Goal: Task Accomplishment & Management: Complete application form

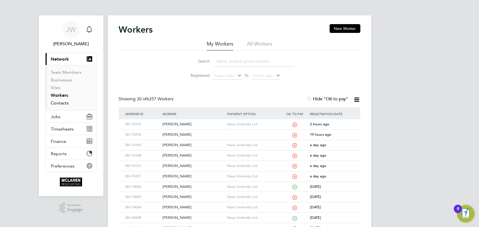
click at [61, 102] on link "Contacts" at bounding box center [60, 102] width 18 height 5
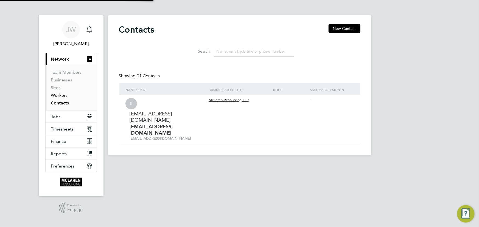
click at [61, 95] on link "Workers" at bounding box center [59, 95] width 17 height 5
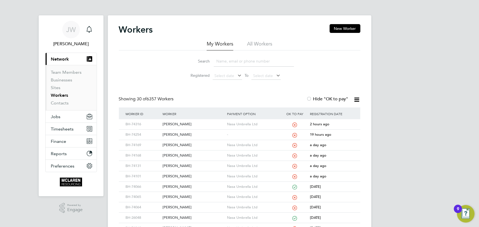
drag, startPoint x: 336, startPoint y: 28, endPoint x: 334, endPoint y: 36, distance: 8.8
click at [336, 28] on button "New Worker" at bounding box center [344, 28] width 31 height 9
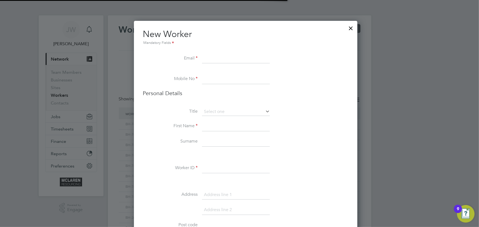
scroll to position [621, 224]
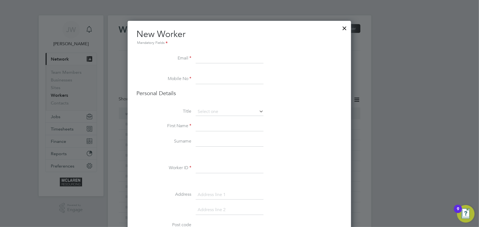
paste input "Tommiles2021@icloud.com"
type input "Tommiles2021@icloud.com"
click at [207, 122] on input at bounding box center [230, 126] width 68 height 10
drag, startPoint x: 209, startPoint y: 76, endPoint x: 130, endPoint y: 81, distance: 79.4
click at [209, 76] on input at bounding box center [230, 79] width 68 height 10
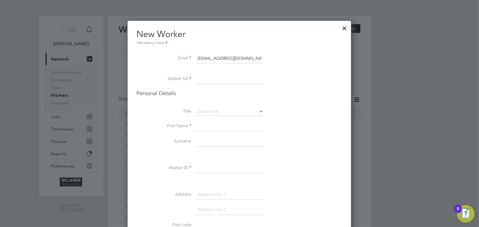
paste input "07859 767198"
type input "07859 767198"
click at [213, 129] on input at bounding box center [230, 126] width 68 height 10
type input "Thomas"
click at [204, 141] on input at bounding box center [230, 142] width 68 height 10
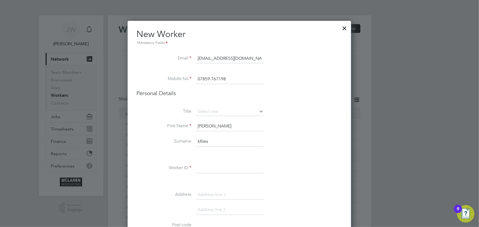
type input "Miles"
drag, startPoint x: 231, startPoint y: 165, endPoint x: 232, endPoint y: 162, distance: 3.3
click at [231, 165] on input at bounding box center [230, 168] width 68 height 10
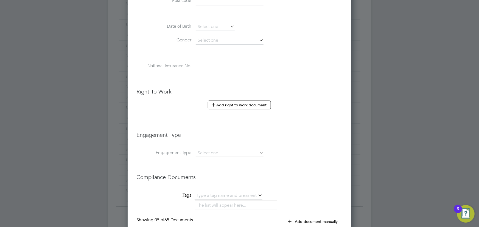
scroll to position [299, 0]
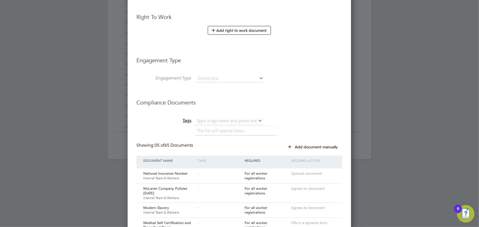
type input "BH-74331"
click at [214, 70] on li "Engagement Type" at bounding box center [239, 63] width 206 height 24
click at [213, 75] on input at bounding box center [230, 79] width 68 height 8
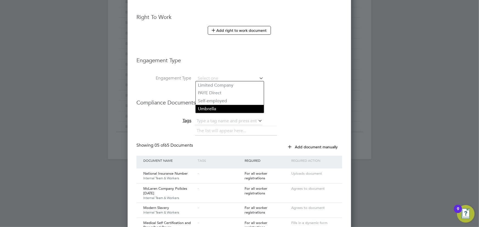
click at [211, 108] on li "Umbrella" at bounding box center [230, 109] width 68 height 8
type input "Umbrella"
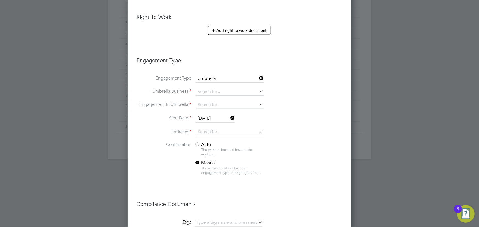
scroll to position [761, 224]
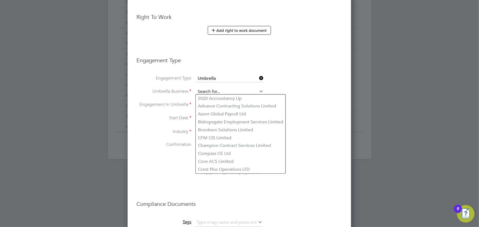
click at [208, 89] on input at bounding box center [230, 92] width 68 height 8
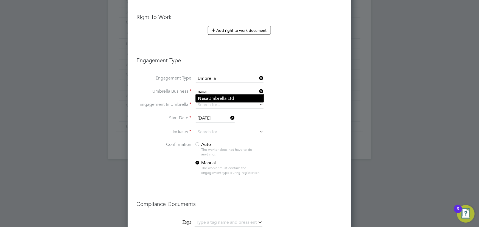
click at [206, 98] on b "Nasa" at bounding box center [203, 98] width 10 height 5
type input "Nasa Umbrella Ltd"
click at [207, 102] on input at bounding box center [230, 105] width 68 height 8
click at [212, 118] on li "CIS Self-employed" at bounding box center [230, 119] width 68 height 8
type input "CIS Self-employed"
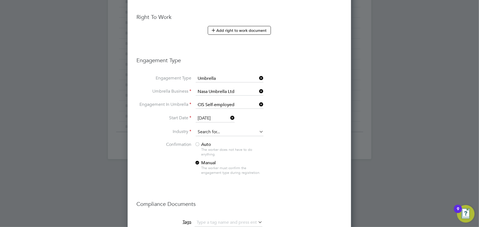
click at [207, 130] on input at bounding box center [230, 132] width 68 height 8
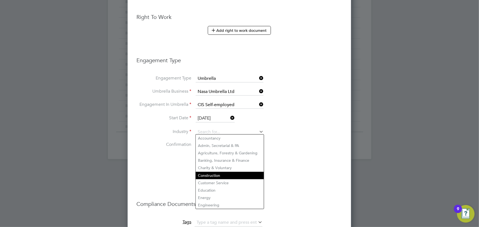
click at [208, 172] on li "Construction" at bounding box center [230, 175] width 68 height 7
type input "Construction"
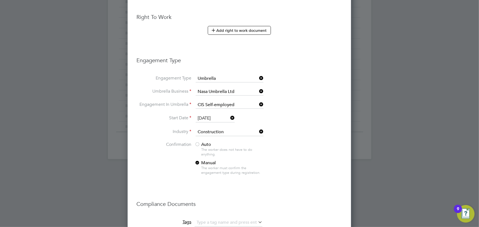
click at [204, 145] on span "Auto" at bounding box center [202, 144] width 16 height 5
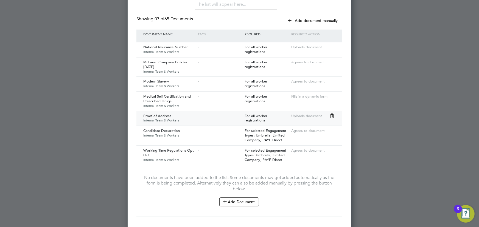
scroll to position [554, 0]
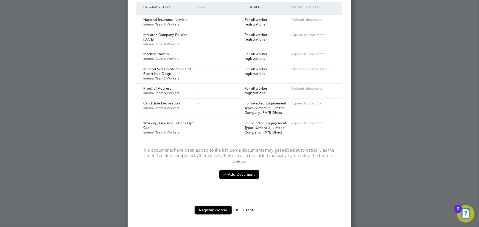
click at [244, 171] on button "Add Document" at bounding box center [239, 174] width 40 height 9
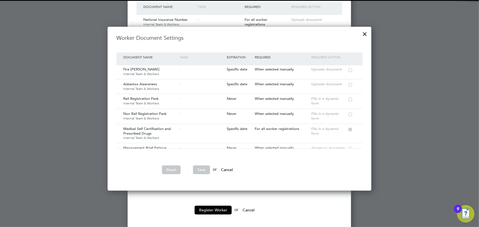
scroll to position [50, 0]
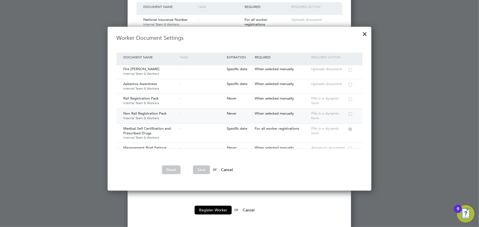
click at [351, 112] on div at bounding box center [349, 114] width 5 height 4
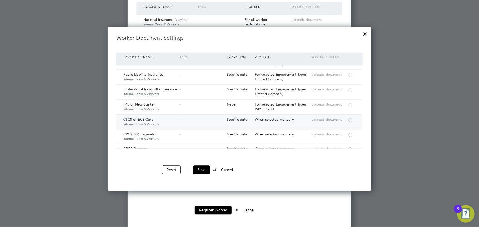
scroll to position [524, 0]
drag, startPoint x: 350, startPoint y: 115, endPoint x: 343, endPoint y: 120, distance: 8.9
click at [351, 118] on div at bounding box center [349, 120] width 5 height 4
click at [197, 167] on button "Save" at bounding box center [201, 169] width 17 height 9
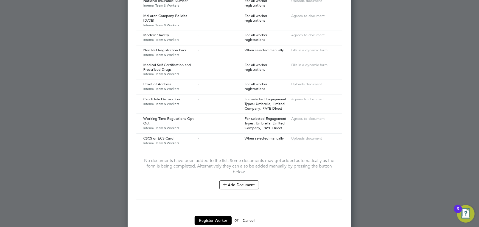
scroll to position [584, 0]
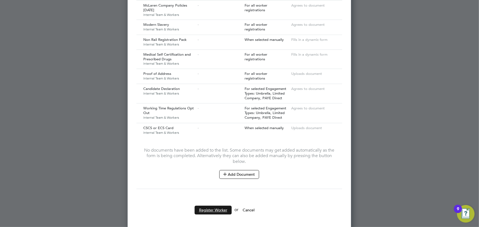
click at [210, 206] on button "Register Worker" at bounding box center [212, 210] width 37 height 9
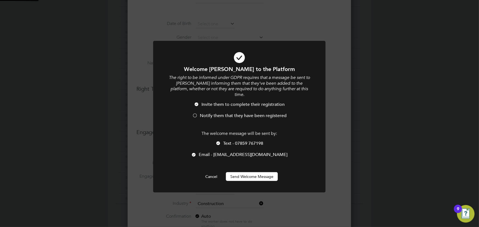
scroll to position [0, 0]
click at [249, 172] on button "Send Welcome Message" at bounding box center [252, 176] width 52 height 9
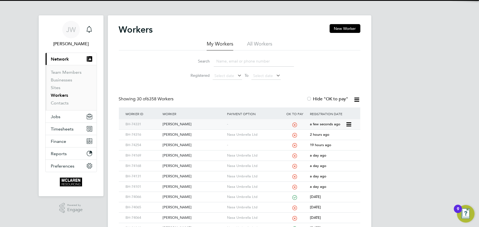
click at [181, 125] on div "[PERSON_NAME]" at bounding box center [193, 124] width 64 height 10
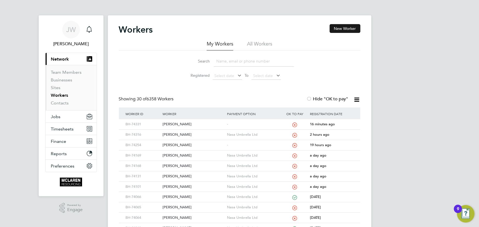
click at [347, 26] on button "New Worker" at bounding box center [344, 28] width 31 height 9
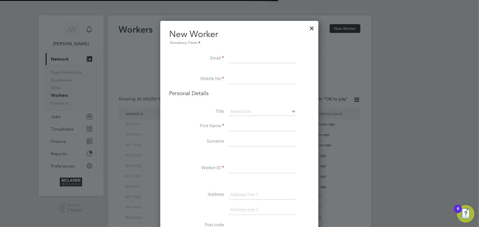
scroll to position [621, 224]
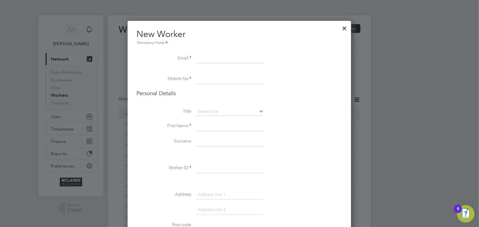
paste input "Conormcritch92@gmail.com"
type input "Conormcritch92@gmail.com"
click at [208, 126] on input at bounding box center [230, 126] width 68 height 10
paste input "07897 043175"
type input "07897 043175"
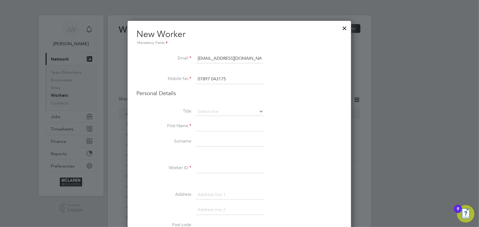
click at [207, 126] on input at bounding box center [230, 126] width 68 height 10
type input "Conor"
click at [203, 142] on input at bounding box center [230, 142] width 68 height 10
type input "Mcritchie"
click at [210, 166] on input at bounding box center [230, 168] width 68 height 10
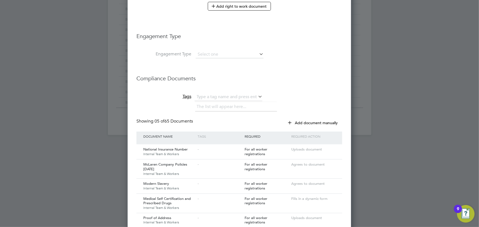
scroll to position [324, 0]
type input "BH-74343"
click at [208, 53] on input at bounding box center [230, 54] width 68 height 8
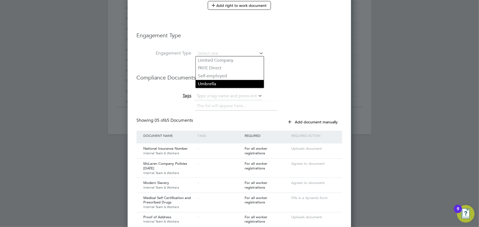
click at [208, 84] on li "Umbrella" at bounding box center [230, 84] width 68 height 8
type input "Umbrella"
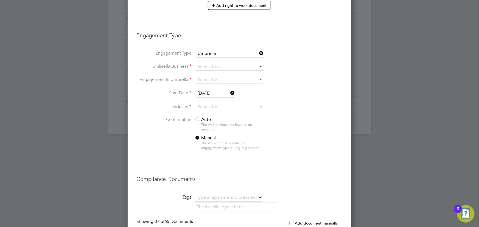
scroll to position [761, 224]
click at [206, 67] on input at bounding box center [230, 67] width 68 height 8
click at [206, 74] on b "Nasa" at bounding box center [203, 73] width 10 height 5
type input "Nasa Umbrella Ltd"
click at [207, 76] on input at bounding box center [230, 80] width 68 height 8
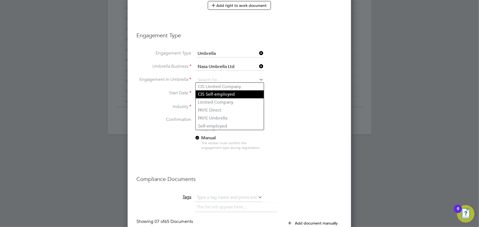
click at [216, 95] on li "CIS Self-employed" at bounding box center [230, 95] width 68 height 8
type input "CIS Self-employed"
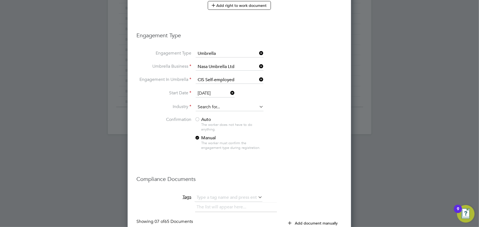
click at [206, 104] on input at bounding box center [230, 107] width 68 height 8
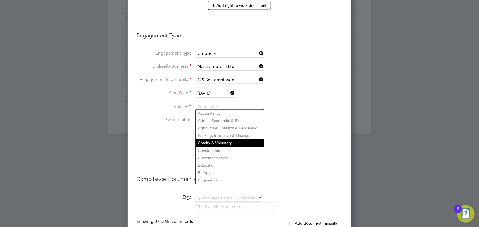
drag, startPoint x: 208, startPoint y: 146, endPoint x: 210, endPoint y: 140, distance: 6.4
click at [208, 147] on li "Construction" at bounding box center [230, 150] width 68 height 7
type input "Construction"
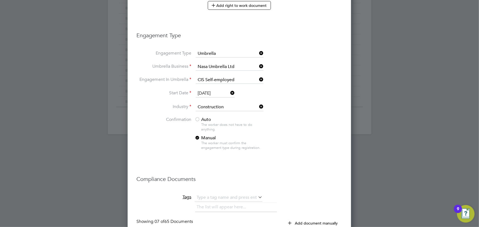
click at [203, 117] on span "Auto" at bounding box center [202, 119] width 16 height 5
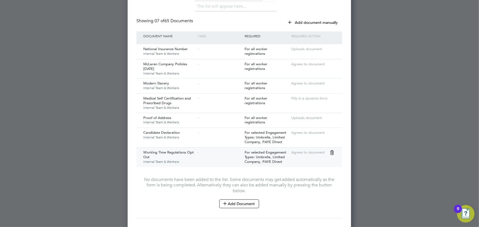
scroll to position [554, 0]
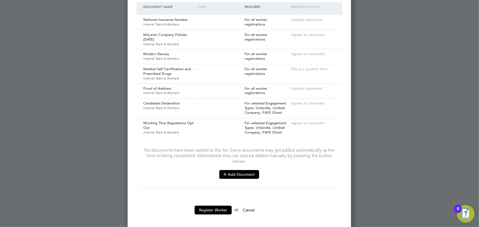
click at [234, 170] on button "Add Document" at bounding box center [239, 174] width 40 height 9
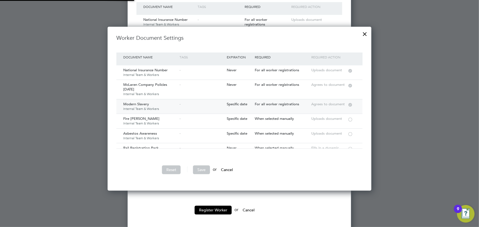
scroll to position [50, 0]
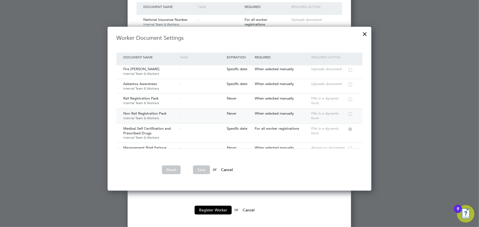
click at [349, 112] on div at bounding box center [349, 114] width 5 height 4
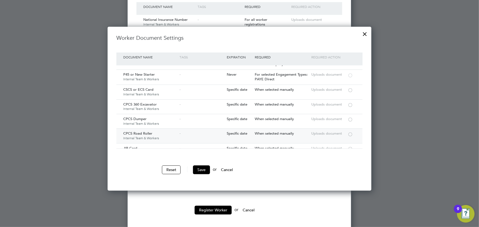
scroll to position [524, 0]
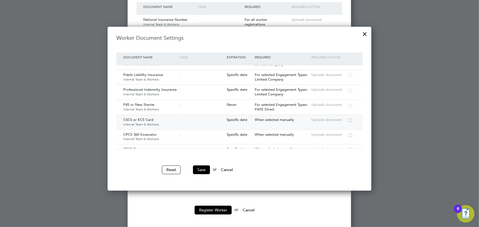
drag, startPoint x: 351, startPoint y: 115, endPoint x: 347, endPoint y: 117, distance: 4.2
click at [351, 118] on div at bounding box center [349, 120] width 5 height 4
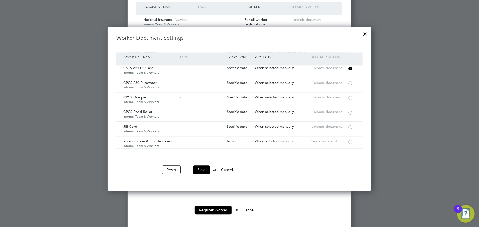
scroll to position [623, 0]
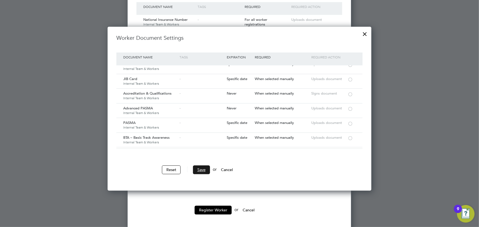
click at [203, 173] on button "Save" at bounding box center [201, 169] width 17 height 9
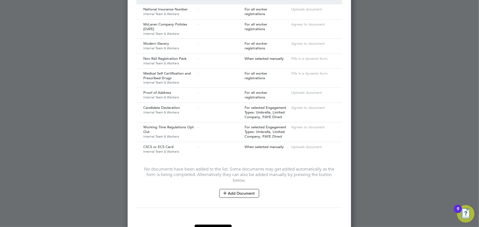
scroll to position [571, 0]
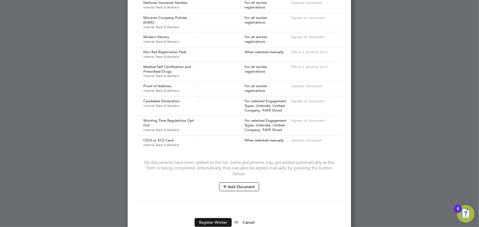
click at [217, 218] on button "Register Worker" at bounding box center [212, 222] width 37 height 9
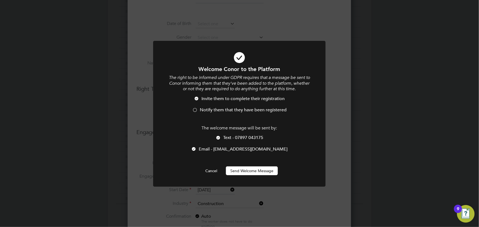
click at [255, 174] on button "Send Welcome Message" at bounding box center [252, 170] width 52 height 9
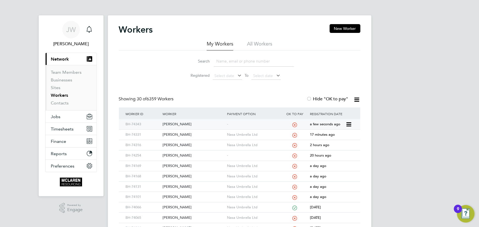
click at [175, 125] on div "[PERSON_NAME]" at bounding box center [193, 124] width 64 height 10
drag, startPoint x: 174, startPoint y: 133, endPoint x: 180, endPoint y: 133, distance: 6.0
click at [174, 133] on div "[PERSON_NAME]" at bounding box center [193, 135] width 64 height 10
click at [348, 29] on button "New Worker" at bounding box center [344, 28] width 31 height 9
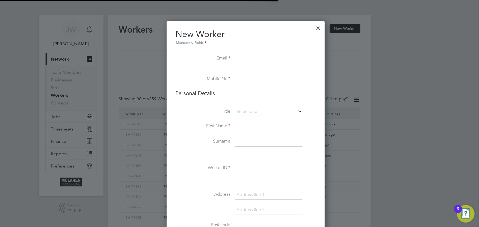
scroll to position [3, 3]
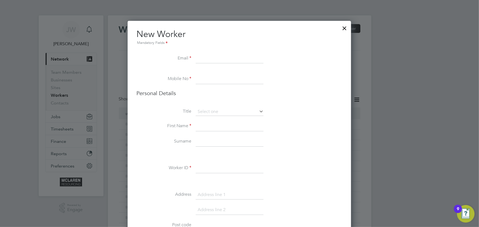
paste input "Davidvalentine1996@hotmail.co.uk"
type input "Davidvalentine1996@hotmail.co.uk"
click at [208, 125] on input at bounding box center [230, 126] width 68 height 10
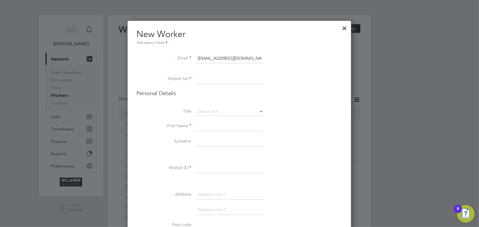
paste input "07427 980875"
type input "07427 980875"
click at [206, 129] on input at bounding box center [230, 126] width 68 height 10
type input "David"
click at [211, 146] on li "Surname" at bounding box center [239, 144] width 206 height 15
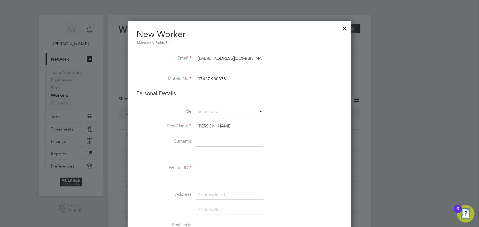
click at [211, 144] on input at bounding box center [230, 142] width 68 height 10
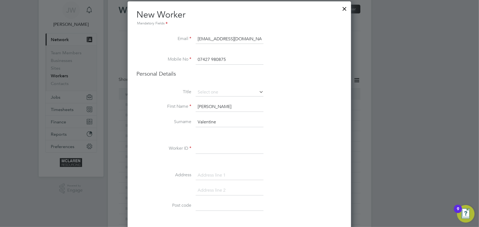
scroll to position [50, 0]
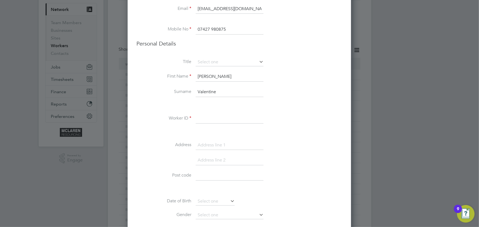
type input "Valentine"
click at [221, 122] on input at bounding box center [230, 119] width 68 height 10
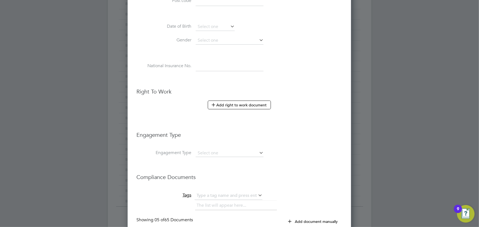
scroll to position [249, 0]
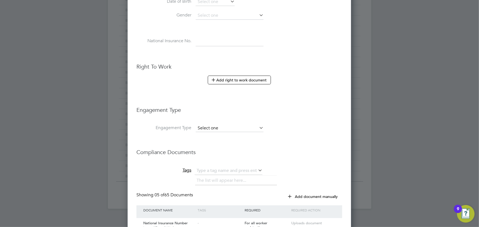
type input "BH-74366"
click at [214, 126] on input at bounding box center [230, 129] width 68 height 8
click at [208, 157] on li "Umbrella" at bounding box center [230, 159] width 68 height 8
type input "Umbrella"
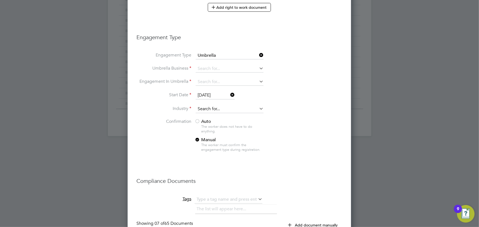
scroll to position [324, 0]
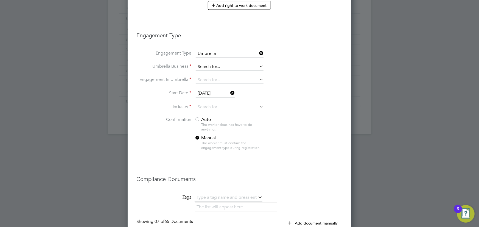
click at [211, 68] on input at bounding box center [230, 67] width 68 height 8
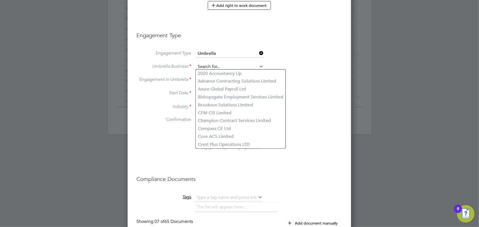
click at [212, 65] on input at bounding box center [230, 67] width 68 height 8
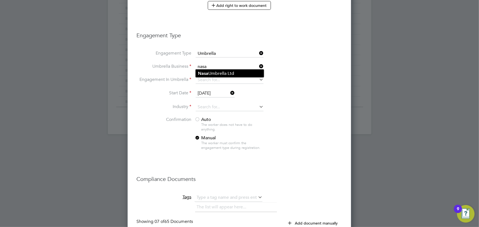
click at [214, 72] on li "Nasa Umbrella Ltd" at bounding box center [230, 74] width 68 height 8
type input "Nasa Umbrella Ltd"
click at [209, 78] on input at bounding box center [230, 80] width 68 height 8
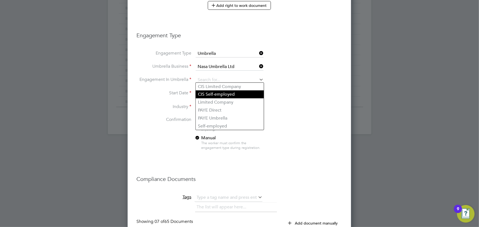
click at [210, 95] on li "CIS Self-employed" at bounding box center [230, 95] width 68 height 8
type input "CIS Self-employed"
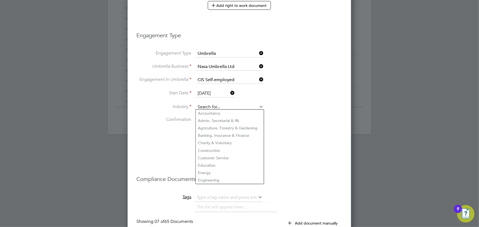
click at [200, 103] on input at bounding box center [230, 107] width 68 height 8
click at [206, 148] on li "Construction" at bounding box center [230, 150] width 68 height 7
type input "Construction"
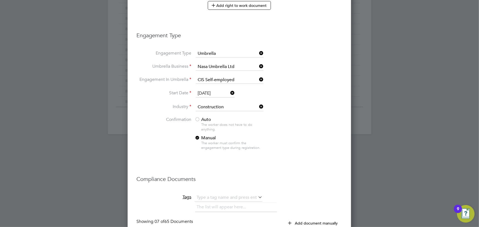
click at [203, 118] on span "Auto" at bounding box center [202, 119] width 16 height 5
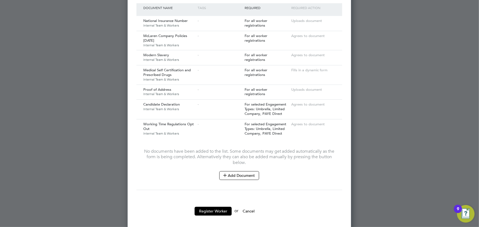
scroll to position [554, 0]
click at [231, 170] on button "Add Document" at bounding box center [239, 174] width 40 height 9
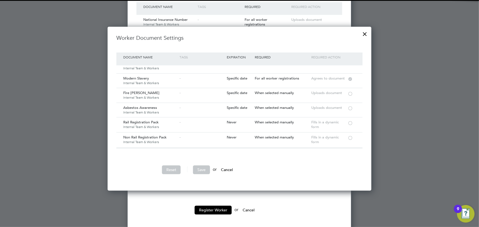
scroll to position [50, 0]
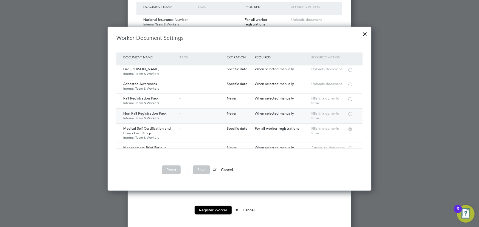
click at [352, 113] on div at bounding box center [349, 114] width 5 height 4
click at [199, 168] on button "Save" at bounding box center [201, 169] width 17 height 9
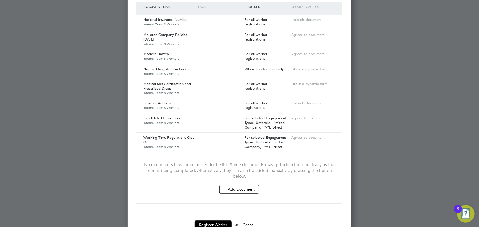
scroll to position [556, 0]
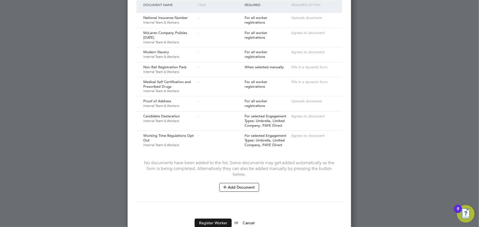
click at [222, 219] on button "Register Worker" at bounding box center [212, 223] width 37 height 9
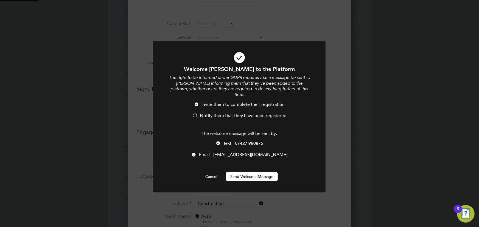
scroll to position [0, 0]
click at [233, 173] on button "Send Welcome Message" at bounding box center [252, 176] width 52 height 9
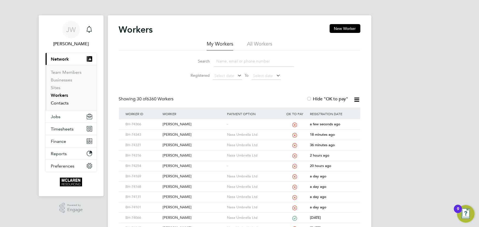
click at [67, 101] on link "Contacts" at bounding box center [60, 102] width 18 height 5
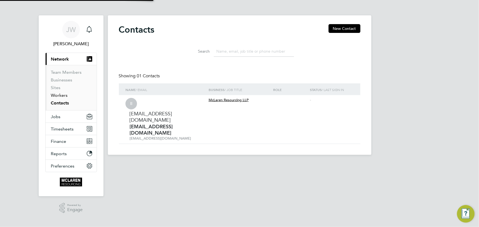
click at [65, 96] on link "Workers" at bounding box center [59, 95] width 17 height 5
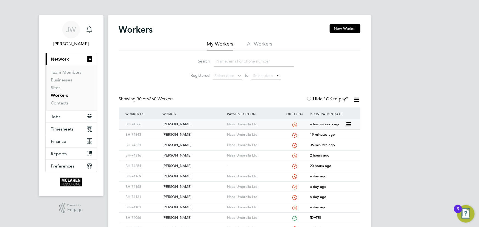
click at [173, 127] on div "[PERSON_NAME]" at bounding box center [193, 124] width 64 height 10
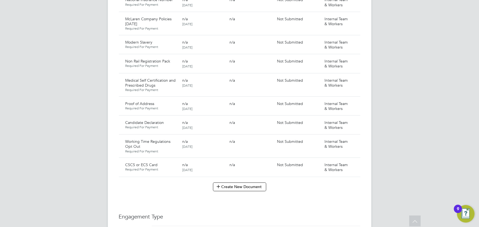
scroll to position [449, 0]
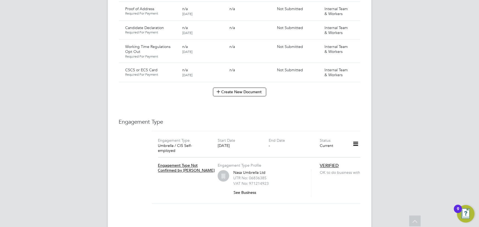
drag, startPoint x: 356, startPoint y: 65, endPoint x: 337, endPoint y: 71, distance: 19.5
click at [360, 67] on icon at bounding box center [362, 70] width 5 height 7
click at [324, 86] on li "Submit Document" at bounding box center [335, 86] width 41 height 8
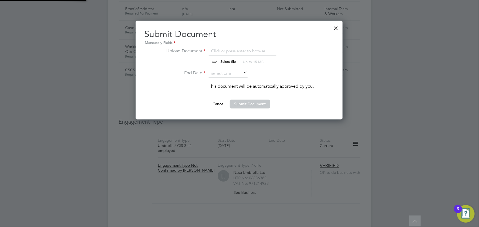
scroll to position [98, 207]
click at [227, 62] on input "file" at bounding box center [233, 56] width 86 height 16
type input "C:\fakepath\[PERSON_NAME] cscs new.jpg"
drag, startPoint x: 240, startPoint y: 73, endPoint x: 266, endPoint y: 87, distance: 29.5
click at [240, 73] on input at bounding box center [227, 74] width 39 height 8
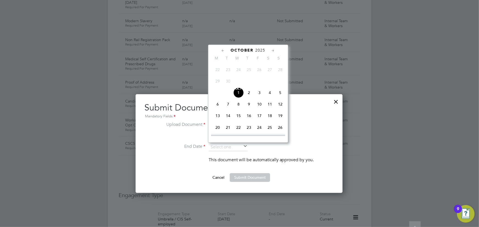
scroll to position [349, 0]
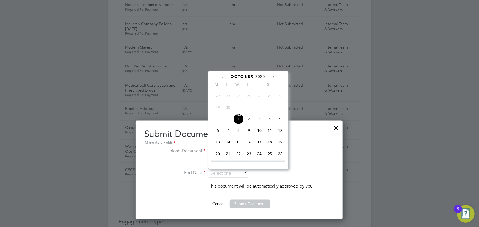
click at [261, 73] on div "October 2025 M T W T F S S Jul 1 2 3 4 5 6 7 8 9 10 11 12 13 14 15 16 17 18 19 …" at bounding box center [248, 120] width 80 height 98
click at [256, 73] on div "October 2025 M T W T F S S Jul 1 2 3 4 5 6 7 8 9 10 11 12 13 14 15 16 17 18 19 …" at bounding box center [248, 120] width 80 height 98
click at [255, 74] on span "2025" at bounding box center [260, 76] width 10 height 5
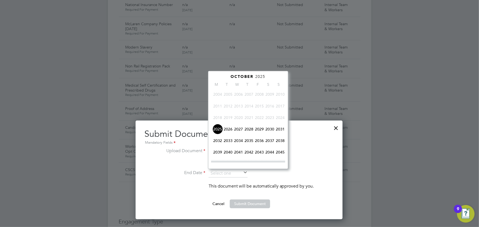
click at [263, 78] on span "2025" at bounding box center [260, 76] width 10 height 5
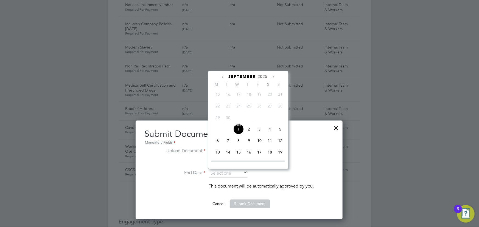
click at [263, 77] on span "2025" at bounding box center [263, 76] width 10 height 5
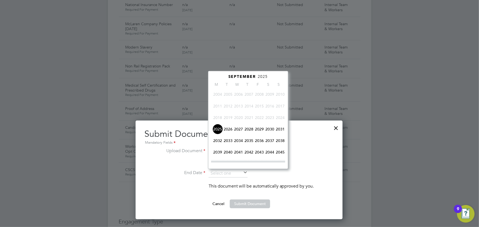
click at [260, 129] on span "2029" at bounding box center [259, 129] width 10 height 10
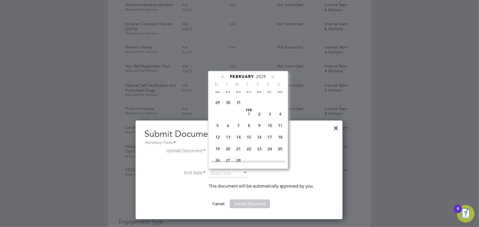
scroll to position [133, 0]
click at [240, 127] on span "28" at bounding box center [238, 126] width 10 height 10
type input "28 Feb 2029"
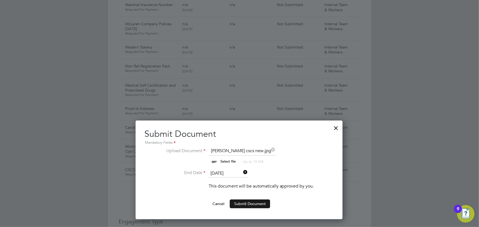
click at [237, 203] on button "Submit Document" at bounding box center [250, 204] width 40 height 9
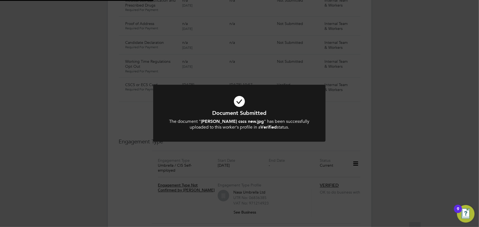
scroll to position [449, 0]
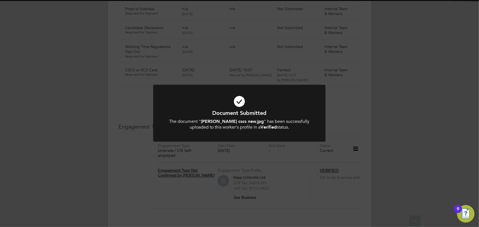
click at [426, 135] on div "Document Submitted The document " thomas miles cscs new.jpg " has been successf…" at bounding box center [239, 113] width 479 height 227
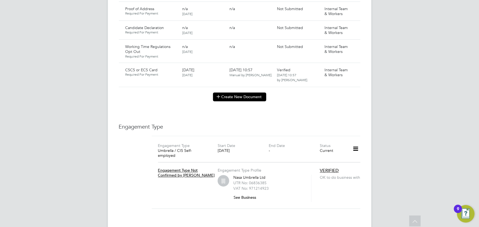
drag, startPoint x: 235, startPoint y: 91, endPoint x: 247, endPoint y: 95, distance: 12.8
click at [236, 93] on button "Create New Document" at bounding box center [239, 97] width 53 height 9
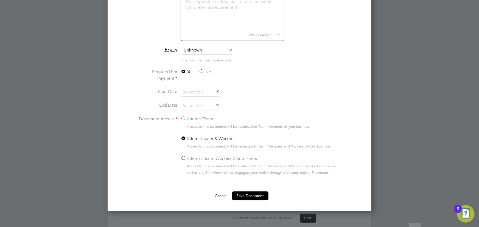
scroll to position [549, 0]
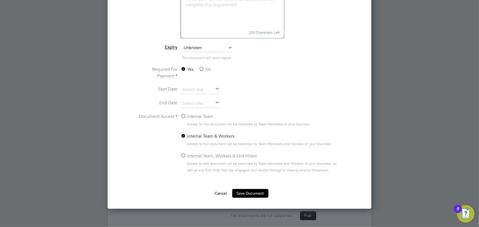
type input "key information document Enrgy 01.10.25"
click at [207, 68] on label "No" at bounding box center [205, 69] width 12 height 7
click at [0, 0] on input "No" at bounding box center [0, 0] width 0 height 0
click at [191, 114] on label "Internal Team" at bounding box center [196, 116] width 33 height 7
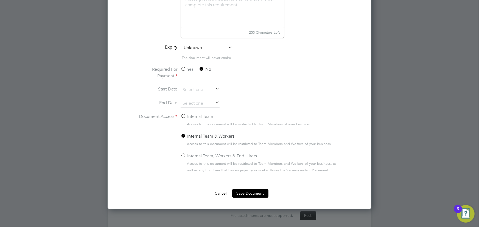
click at [0, 0] on input "Internal Team" at bounding box center [0, 0] width 0 height 0
click at [239, 190] on button "Save Document" at bounding box center [250, 193] width 36 height 9
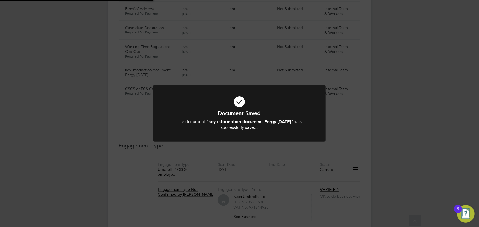
click at [416, 139] on div "Document Saved The document " key information document Enrgy 01.10.25 " was suc…" at bounding box center [239, 113] width 479 height 227
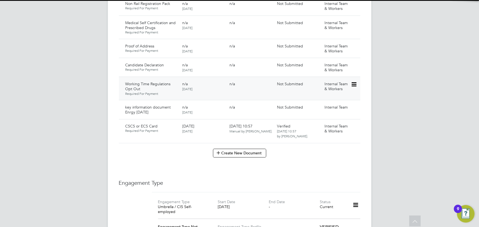
scroll to position [374, 0]
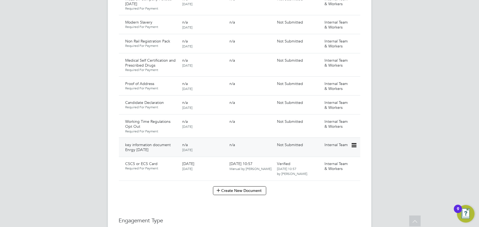
click at [355, 142] on icon at bounding box center [353, 145] width 5 height 7
click at [345, 159] on li "Submit Document" at bounding box center [337, 161] width 38 height 8
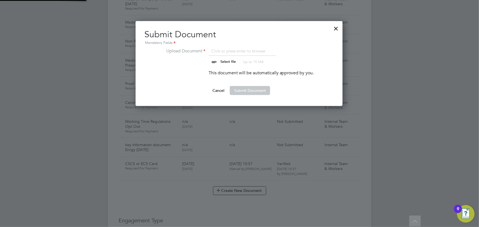
scroll to position [85, 207]
click at [231, 62] on input "file" at bounding box center [233, 56] width 86 height 16
type input "C:\fakepath\Key Information Document (Self Employed-CIS) 3 Thomas Miles Enrgy 0…"
click at [258, 90] on button "Submit Document" at bounding box center [250, 90] width 40 height 9
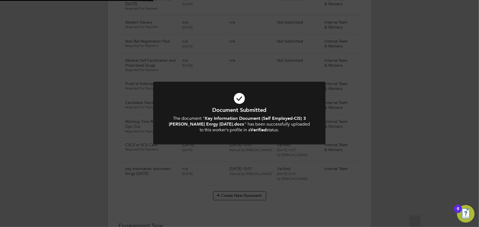
click at [396, 118] on div "Document Submitted The document " Key Information Document (Self Employed-CIS) …" at bounding box center [239, 113] width 479 height 227
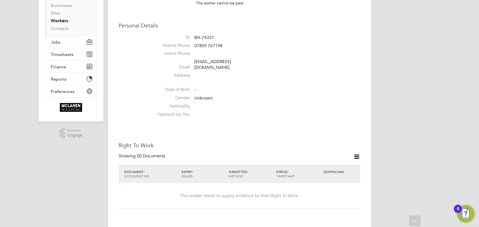
scroll to position [0, 0]
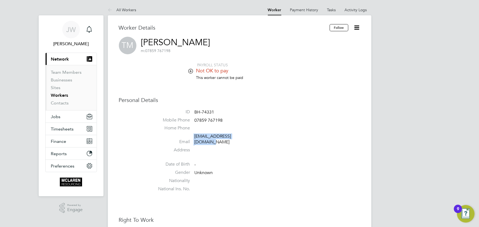
drag, startPoint x: 193, startPoint y: 136, endPoint x: 252, endPoint y: 135, distance: 59.0
click at [252, 135] on li "Email tommiles2021@icloud.com" at bounding box center [256, 140] width 208 height 13
copy li "tommiles2021@icloud.com"
drag, startPoint x: 202, startPoint y: 120, endPoint x: 230, endPoint y: 119, distance: 28.8
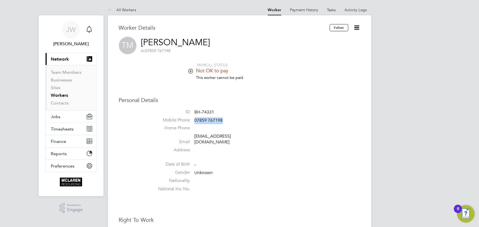
click at [230, 119] on li "Mobile Phone 07859 767198" at bounding box center [256, 121] width 208 height 8
copy span "07859 767198"
drag, startPoint x: 192, startPoint y: 137, endPoint x: 266, endPoint y: 138, distance: 74.6
click at [266, 138] on li "Email tommiles2021@icloud.com" at bounding box center [256, 140] width 208 height 13
copy li "tommiles2021@icloud.com"
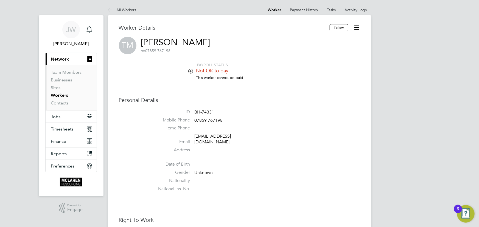
click at [264, 98] on h3 "Personal Details" at bounding box center [239, 100] width 241 height 7
click at [60, 103] on link "Contacts" at bounding box center [60, 102] width 18 height 5
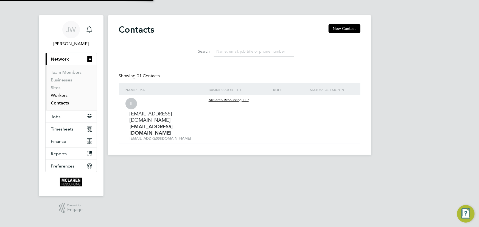
click at [58, 95] on link "Workers" at bounding box center [59, 95] width 17 height 5
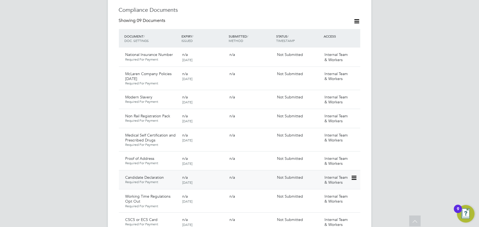
scroll to position [424, 0]
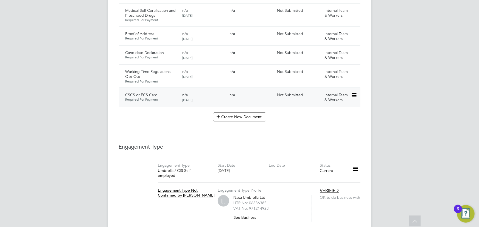
click at [354, 92] on icon at bounding box center [353, 95] width 5 height 7
click at [331, 111] on li "Submit Document" at bounding box center [335, 111] width 41 height 8
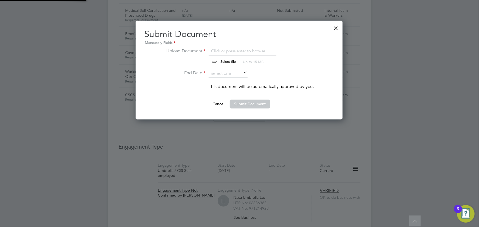
scroll to position [98, 207]
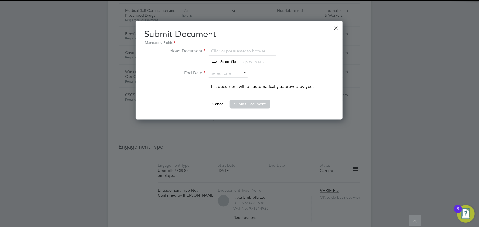
click at [228, 59] on input "file" at bounding box center [233, 56] width 86 height 16
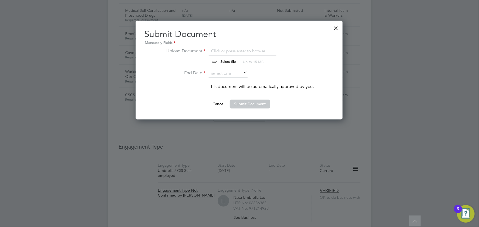
type input "C:\fakepath\conor cscs.jpg"
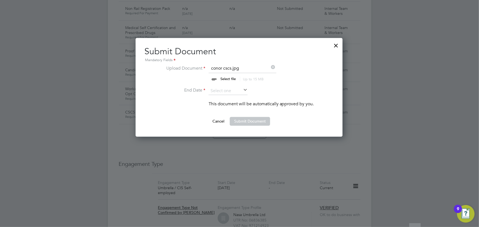
scroll to position [374, 0]
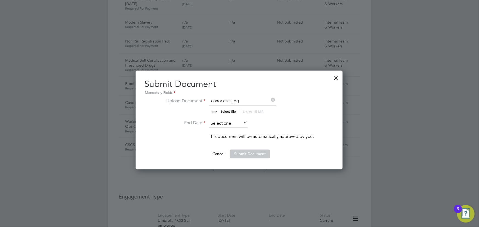
click at [230, 126] on input at bounding box center [227, 124] width 39 height 8
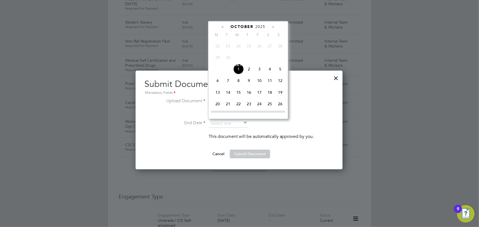
click at [262, 26] on span "2025" at bounding box center [260, 26] width 10 height 5
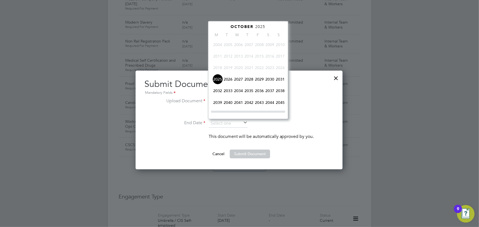
click at [264, 79] on span "2029" at bounding box center [259, 79] width 10 height 10
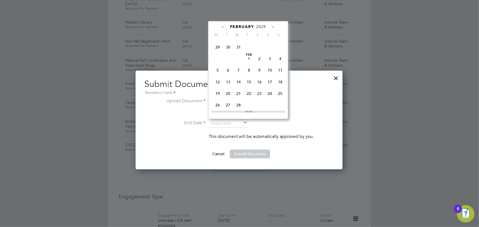
scroll to position [92, 0]
click at [236, 60] on span "31" at bounding box center [238, 60] width 10 height 10
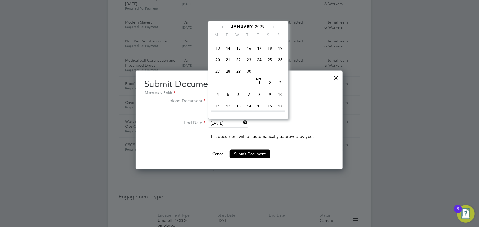
click at [227, 123] on input "31 Jan 2029" at bounding box center [227, 124] width 39 height 8
click at [239, 80] on span "28" at bounding box center [238, 76] width 10 height 10
type input "[DATE]"
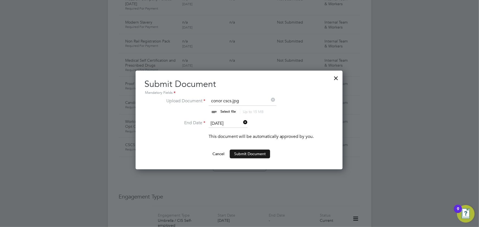
click at [249, 154] on button "Submit Document" at bounding box center [250, 154] width 40 height 9
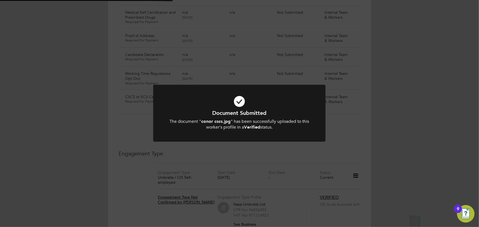
scroll to position [424, 0]
click at [355, 142] on div "Document Submitted The document " conor cscs.jpg " has been successfully upload…" at bounding box center [239, 113] width 479 height 227
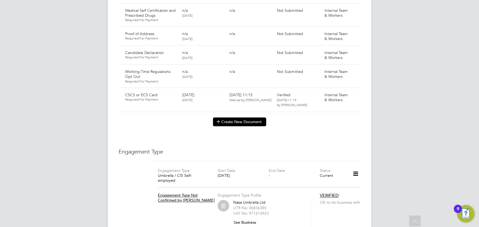
click at [253, 118] on button "Create New Document" at bounding box center [239, 122] width 53 height 9
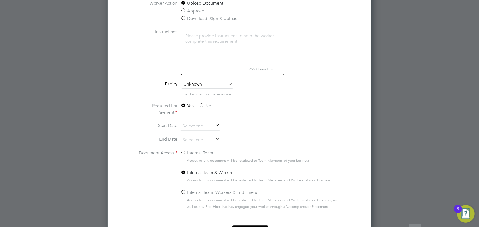
scroll to position [524, 0]
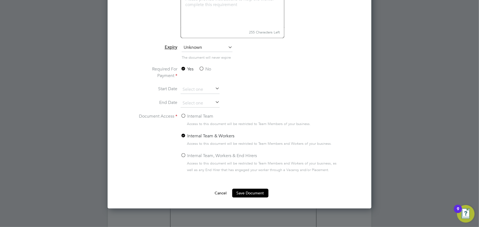
type input "key information document Enrgy [DATE]"
click at [208, 68] on label "No" at bounding box center [205, 69] width 12 height 7
click at [0, 0] on input "No" at bounding box center [0, 0] width 0 height 0
click at [206, 116] on label "Internal Team" at bounding box center [196, 116] width 33 height 7
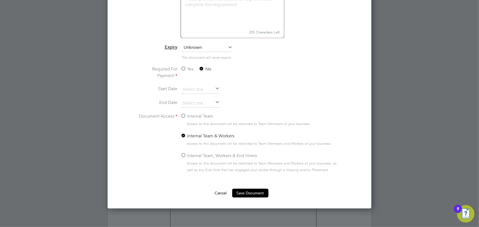
click at [0, 0] on input "Internal Team" at bounding box center [0, 0] width 0 height 0
click at [247, 193] on button "Save Document" at bounding box center [250, 193] width 36 height 9
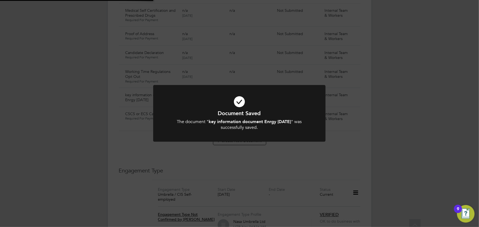
click at [395, 163] on div "Document Saved The document " key information document Enrgy [DATE] " was succe…" at bounding box center [239, 113] width 479 height 227
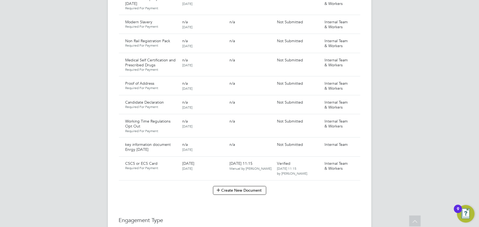
scroll to position [374, 0]
drag, startPoint x: 351, startPoint y: 140, endPoint x: 348, endPoint y: 144, distance: 4.5
click at [351, 142] on icon at bounding box center [353, 145] width 5 height 7
click at [327, 162] on li "Submit Document" at bounding box center [337, 161] width 38 height 8
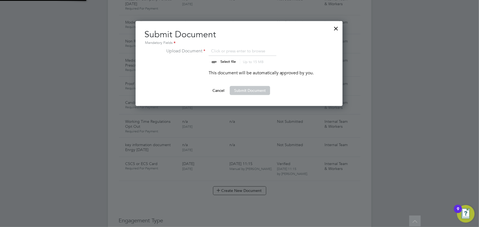
scroll to position [85, 207]
click at [229, 60] on input "file" at bounding box center [233, 56] width 86 height 16
type input "C:\fakepath\Key Information Document (Self Employed-CIS) 3 Conor Mcritchie Enrg…"
click at [260, 91] on button "Submit Document" at bounding box center [250, 90] width 40 height 9
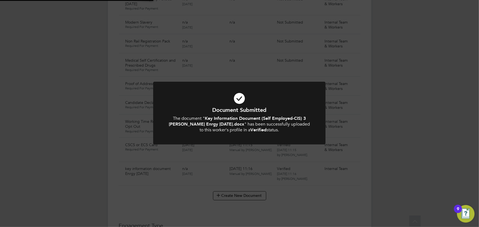
click at [418, 113] on div "Document Submitted The document " Key Information Document (Self Employed-CIS) …" at bounding box center [239, 113] width 479 height 227
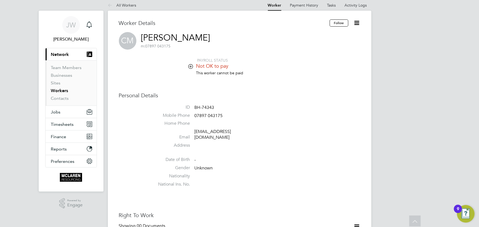
scroll to position [0, 0]
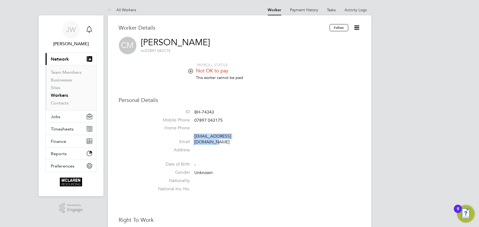
drag, startPoint x: 194, startPoint y: 137, endPoint x: 246, endPoint y: 137, distance: 52.1
click at [258, 137] on li "Email conormcritch92@gmail.com" at bounding box center [256, 140] width 208 height 13
copy li "conormcritch92@gmail.com"
drag, startPoint x: 194, startPoint y: 120, endPoint x: 225, endPoint y: 120, distance: 30.7
click at [225, 120] on li "Mobile Phone 07897 043175" at bounding box center [256, 121] width 208 height 8
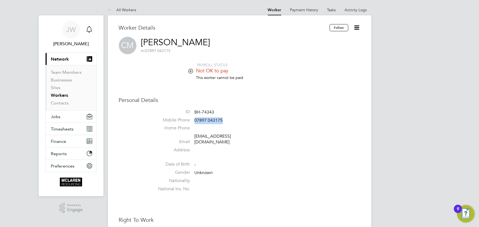
copy span "07897 043175"
drag, startPoint x: 193, startPoint y: 135, endPoint x: 266, endPoint y: 136, distance: 72.7
click at [266, 136] on li "Email conormcritch92@gmail.com" at bounding box center [256, 140] width 208 height 13
copy li "conormcritch92@gmail.com"
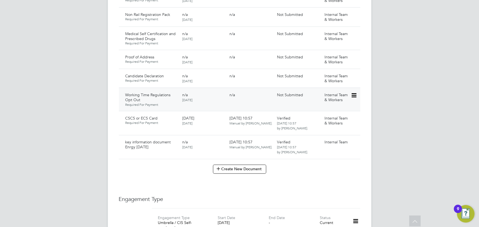
scroll to position [449, 0]
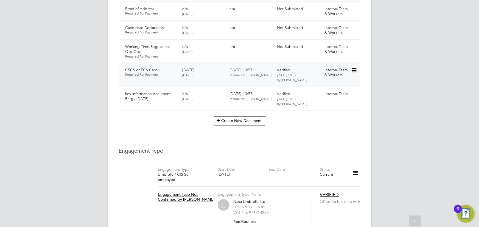
click at [354, 67] on icon at bounding box center [353, 70] width 5 height 7
click at [324, 109] on li "Delete Document" at bounding box center [334, 109] width 44 height 8
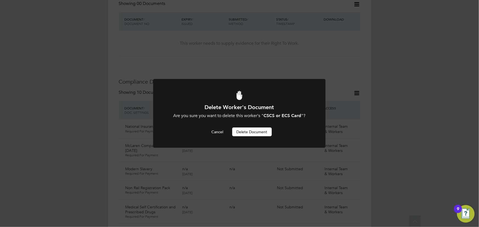
click at [258, 134] on button "Delete Document" at bounding box center [251, 132] width 39 height 9
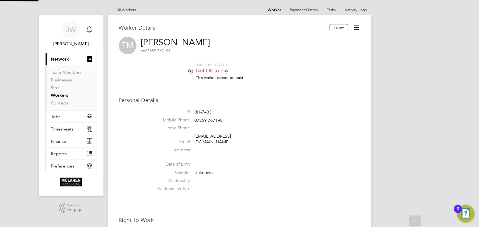
scroll to position [227, 0]
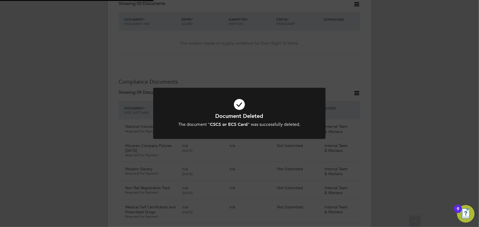
click at [408, 126] on div "Document Deleted The document " CSCS or ECS Card " was successfully deleted. Ca…" at bounding box center [239, 113] width 479 height 227
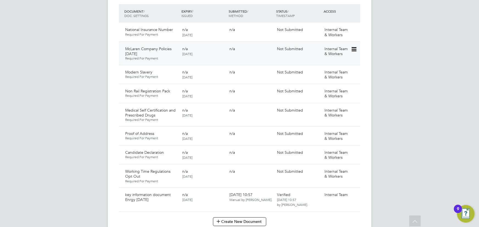
scroll to position [224, 0]
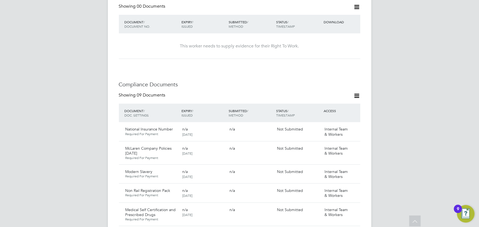
drag, startPoint x: 356, startPoint y: 91, endPoint x: 338, endPoint y: 103, distance: 21.3
click at [356, 92] on icon at bounding box center [356, 95] width 7 height 7
click at [329, 105] on li "Document Settings" at bounding box center [339, 104] width 40 height 8
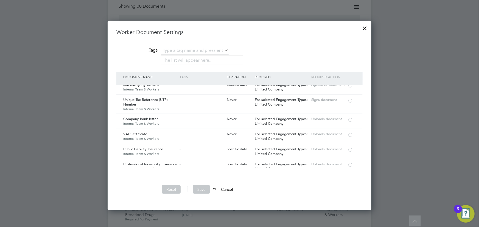
scroll to position [524, 0]
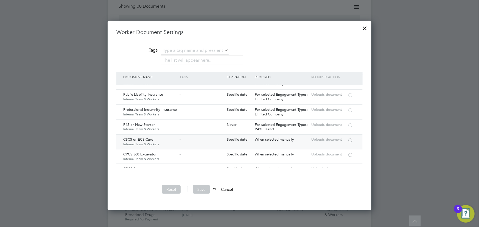
click at [351, 138] on div at bounding box center [349, 140] width 5 height 4
click at [205, 187] on button "Save" at bounding box center [201, 189] width 17 height 9
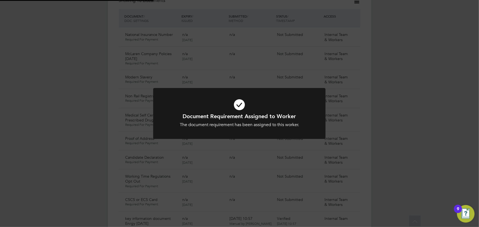
scroll to position [399, 0]
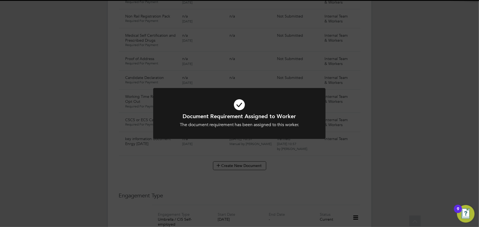
click at [444, 140] on div "Document Requirement Assigned to Worker The document requirement has been assig…" at bounding box center [239, 113] width 479 height 227
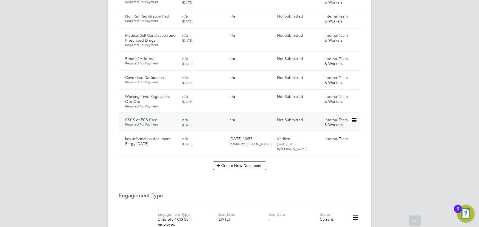
click at [355, 117] on icon at bounding box center [353, 120] width 5 height 7
click at [329, 136] on li "Submit Document" at bounding box center [335, 136] width 41 height 8
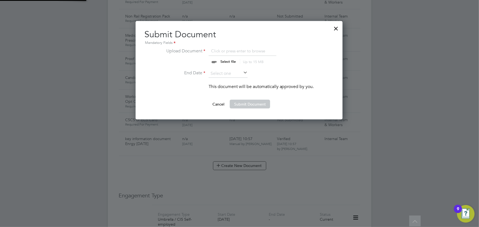
scroll to position [98, 207]
click at [230, 58] on input "file" at bounding box center [233, 56] width 86 height 16
type input "C:\fakepath\thomas miles new 2.jpg"
drag, startPoint x: 243, startPoint y: 75, endPoint x: 273, endPoint y: 69, distance: 30.2
click at [243, 75] on input at bounding box center [227, 74] width 39 height 8
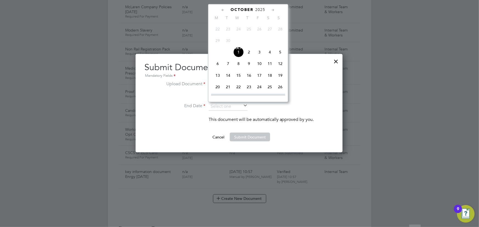
scroll to position [324, 0]
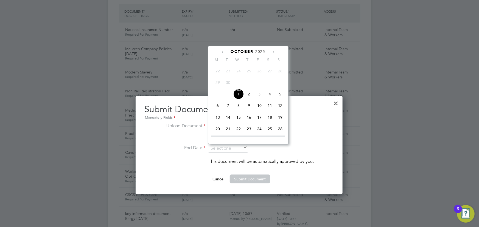
click at [258, 48] on div "[DATE] M T W T F S S [DATE] 2 3 4 5 6 7 8 9 10 11 12 13 14 15 16 17 18 19 20 21…" at bounding box center [248, 95] width 80 height 98
click at [261, 50] on span "2025" at bounding box center [260, 51] width 10 height 5
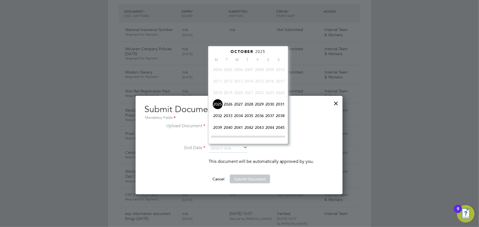
click at [261, 104] on span "2029" at bounding box center [259, 104] width 10 height 10
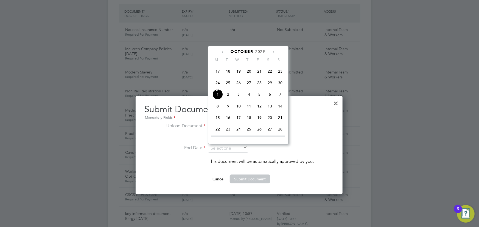
scroll to position [191, 0]
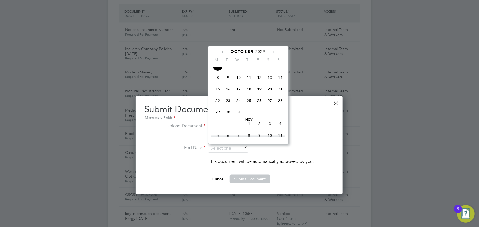
click at [238, 114] on span "31" at bounding box center [238, 112] width 10 height 10
type input "31 Oct 2029"
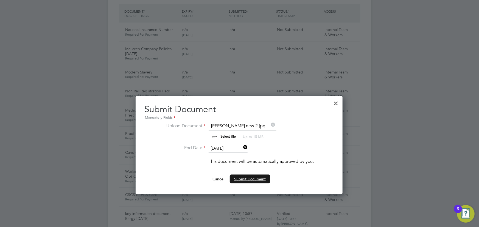
click at [243, 180] on button "Submit Document" at bounding box center [250, 179] width 40 height 9
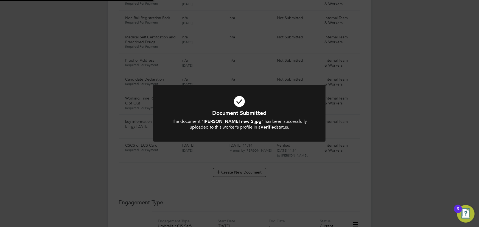
scroll to position [399, 0]
click at [422, 151] on div "Document Submitted The document " thomas miles new 2.jpg " has been successfull…" at bounding box center [239, 113] width 479 height 227
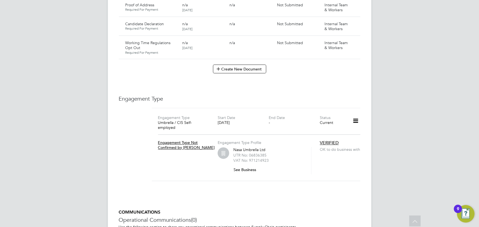
scroll to position [424, 0]
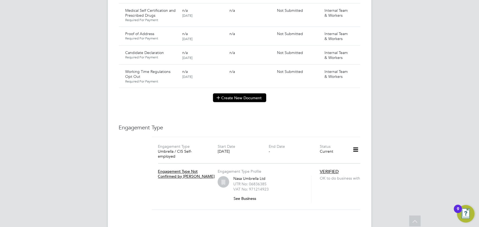
click at [241, 94] on button "Create New Document" at bounding box center [239, 98] width 53 height 9
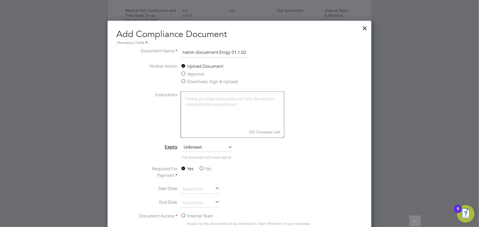
scroll to position [0, 21]
click at [236, 50] on input "key information docuement Enrgy 01.1.025" at bounding box center [214, 53] width 68 height 10
type input "key information docuement Enrgy [DATE]"
drag, startPoint x: 331, startPoint y: 89, endPoint x: 329, endPoint y: 86, distance: 3.3
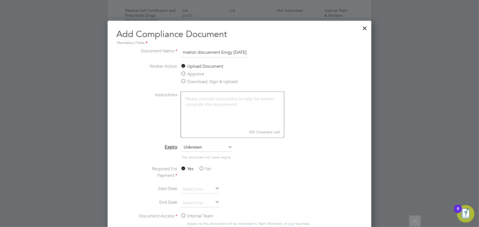
click at [331, 89] on li "Worker Action Upload Document Approve Download, Sign & Upload" at bounding box center [239, 77] width 207 height 29
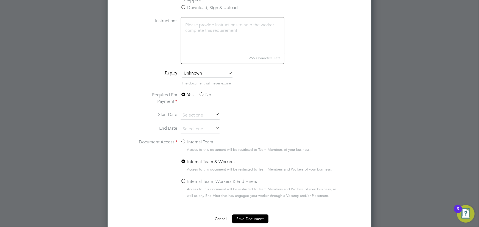
scroll to position [499, 0]
click at [207, 95] on label "No" at bounding box center [205, 94] width 12 height 7
click at [0, 0] on input "No" at bounding box center [0, 0] width 0 height 0
click at [199, 141] on label "Internal Team" at bounding box center [196, 141] width 33 height 7
click at [0, 0] on input "Internal Team" at bounding box center [0, 0] width 0 height 0
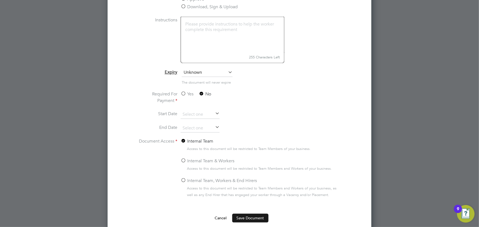
drag, startPoint x: 242, startPoint y: 216, endPoint x: 246, endPoint y: 215, distance: 4.0
click at [242, 216] on button "Save Document" at bounding box center [250, 218] width 36 height 9
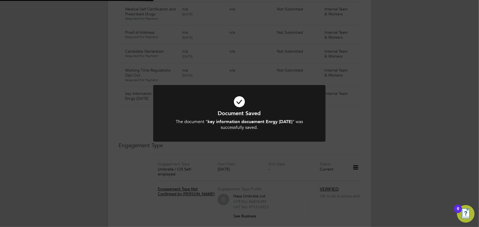
click at [397, 147] on div "Document Saved The document " key information docuement Enrgy [DATE] " was succ…" at bounding box center [239, 113] width 479 height 227
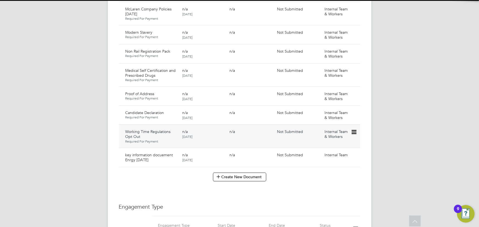
scroll to position [349, 0]
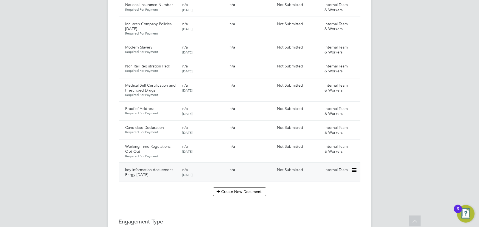
click at [352, 167] on icon at bounding box center [353, 170] width 5 height 7
click at [337, 188] on li "Submit Document" at bounding box center [337, 186] width 38 height 8
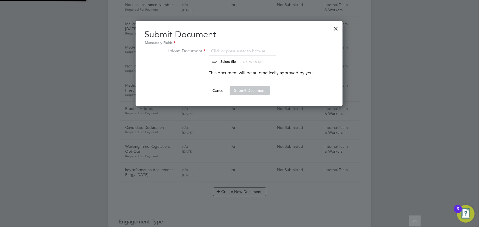
scroll to position [85, 207]
click at [231, 59] on input "file" at bounding box center [233, 56] width 86 height 16
type input "C:\fakepath\Key Information Document (Self Employed-CIS) 3 [PERSON_NAME] Enrgy …"
click at [258, 90] on button "Submit Document" at bounding box center [250, 90] width 40 height 9
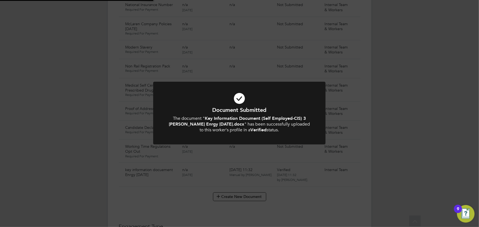
click at [414, 109] on div "Document Submitted The document " Key Information Document (Self Employed-CIS) …" at bounding box center [239, 113] width 479 height 227
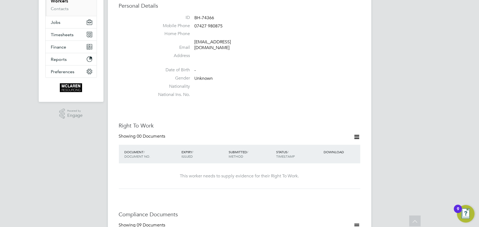
scroll to position [50, 0]
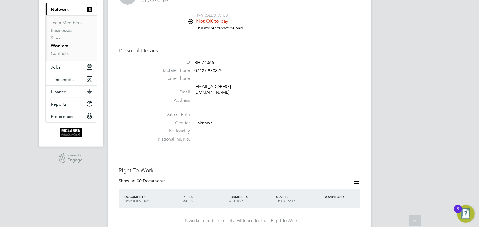
drag, startPoint x: 193, startPoint y: 88, endPoint x: 264, endPoint y: 87, distance: 70.8
click at [264, 87] on li "Email [EMAIL_ADDRESS][DOMAIN_NAME]" at bounding box center [256, 90] width 208 height 13
copy li "[EMAIL_ADDRESS][DOMAIN_NAME]"
drag, startPoint x: 195, startPoint y: 70, endPoint x: 225, endPoint y: 72, distance: 30.8
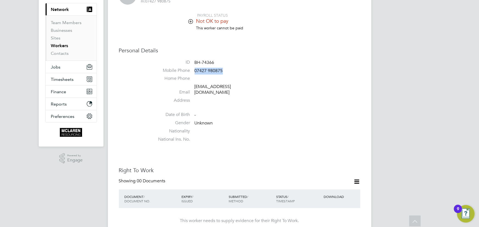
click at [225, 72] on li "Mobile Phone [PHONE_NUMBER]" at bounding box center [256, 72] width 208 height 8
copy span "07427 980875"
drag, startPoint x: 194, startPoint y: 88, endPoint x: 264, endPoint y: 87, distance: 69.7
click at [264, 87] on li "Email [EMAIL_ADDRESS][DOMAIN_NAME]" at bounding box center [256, 90] width 208 height 13
copy link "[EMAIL_ADDRESS][DOMAIN_NAME]"
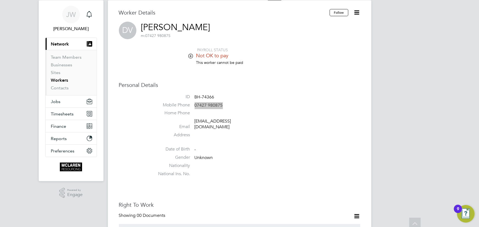
scroll to position [0, 0]
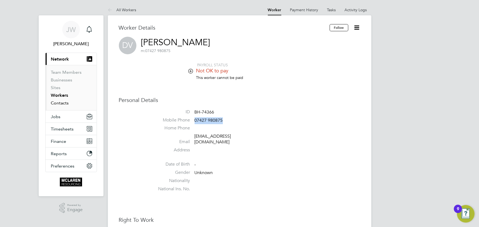
click at [60, 103] on link "Contacts" at bounding box center [60, 102] width 18 height 5
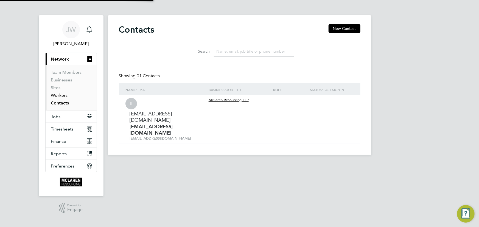
click at [60, 97] on link "Workers" at bounding box center [59, 95] width 17 height 5
